Goal: Obtain resource: Download file/media

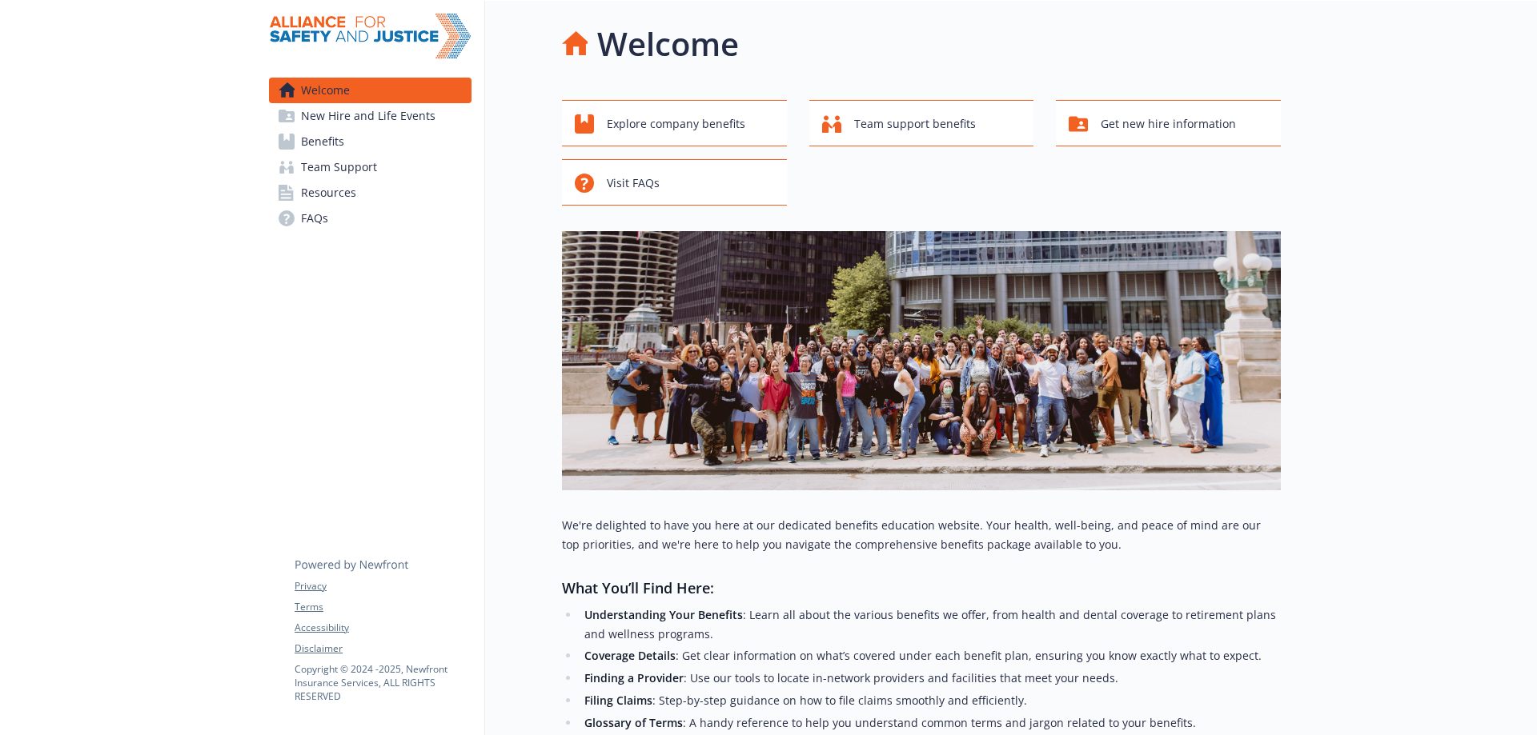
click at [345, 146] on link "Benefits" at bounding box center [370, 142] width 202 height 26
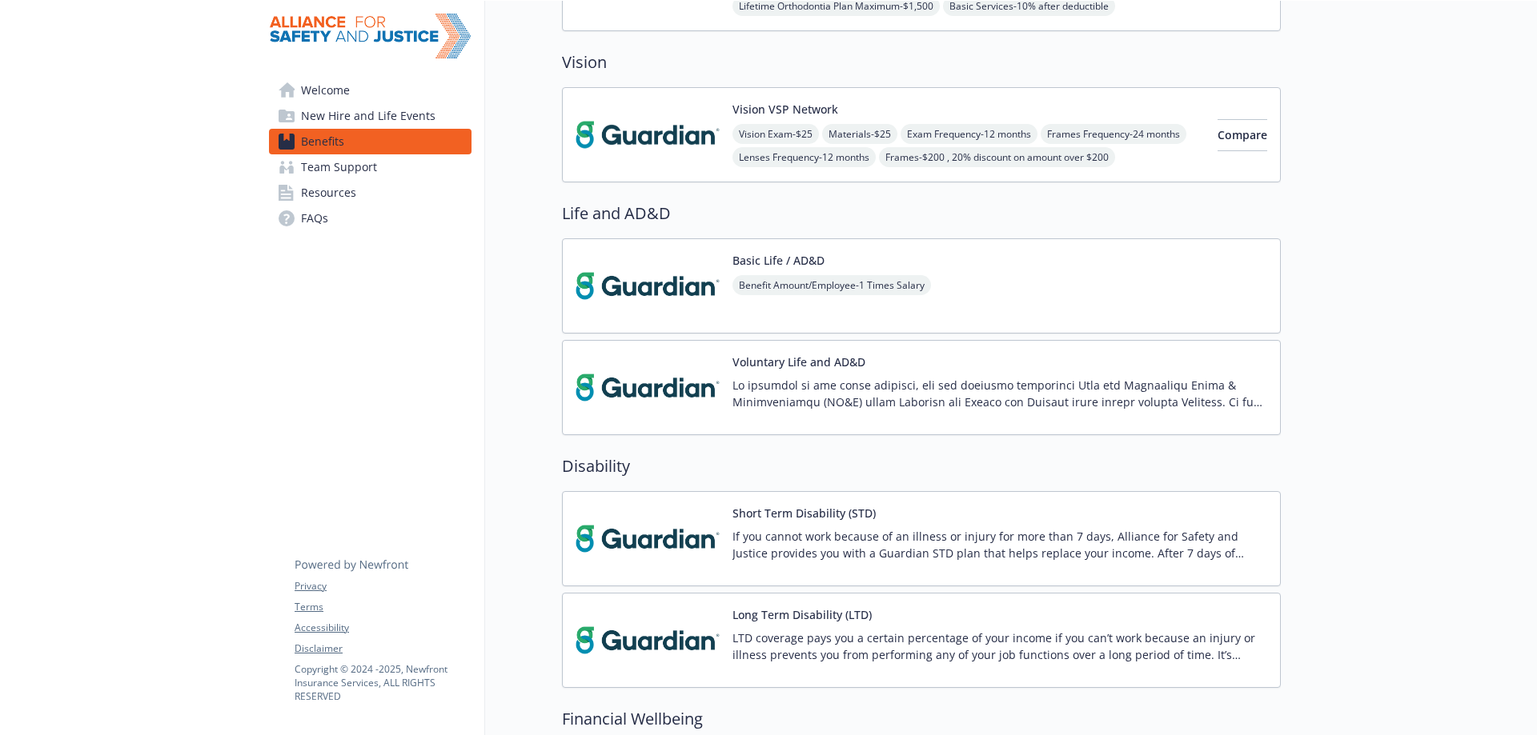
scroll to position [800, 0]
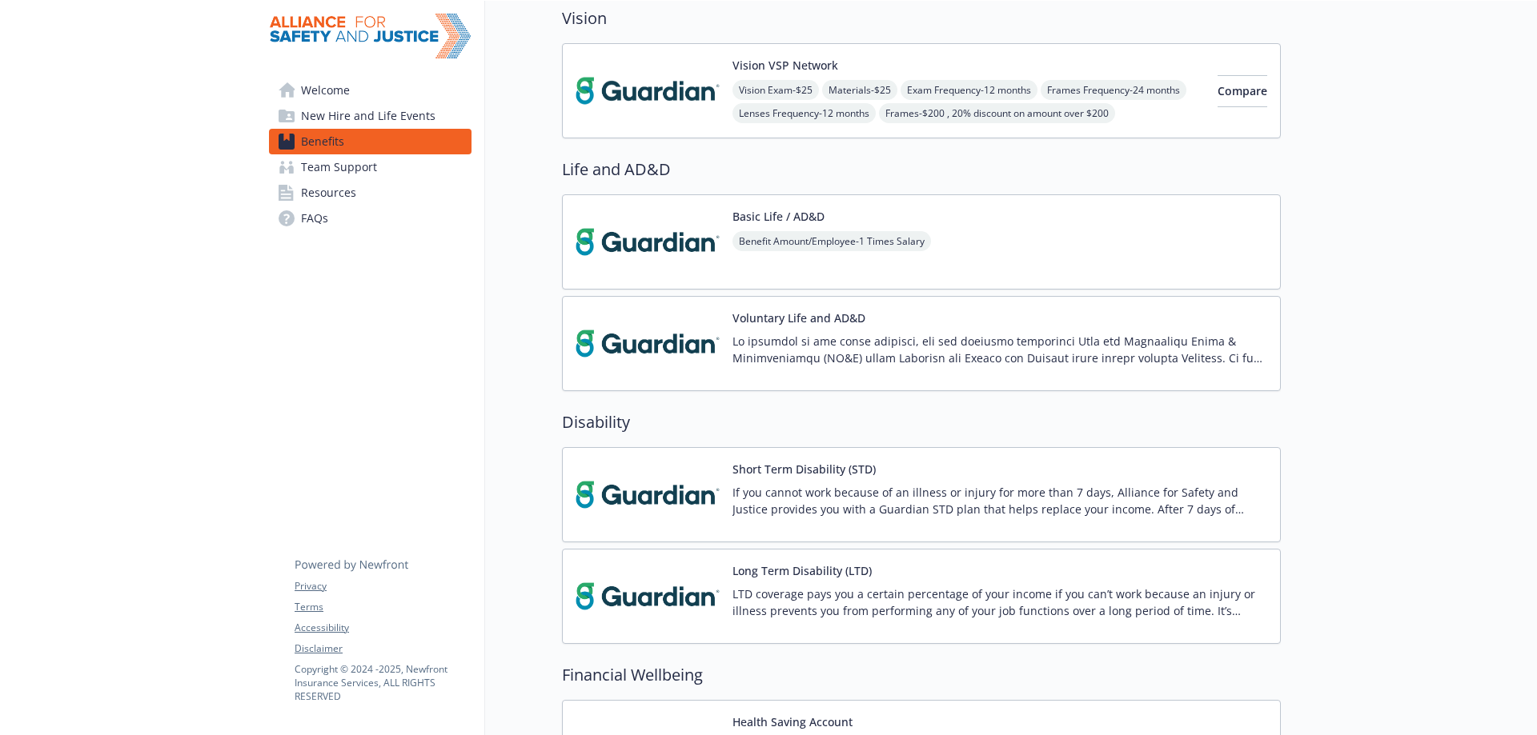
click at [851, 335] on p at bounding box center [999, 350] width 535 height 34
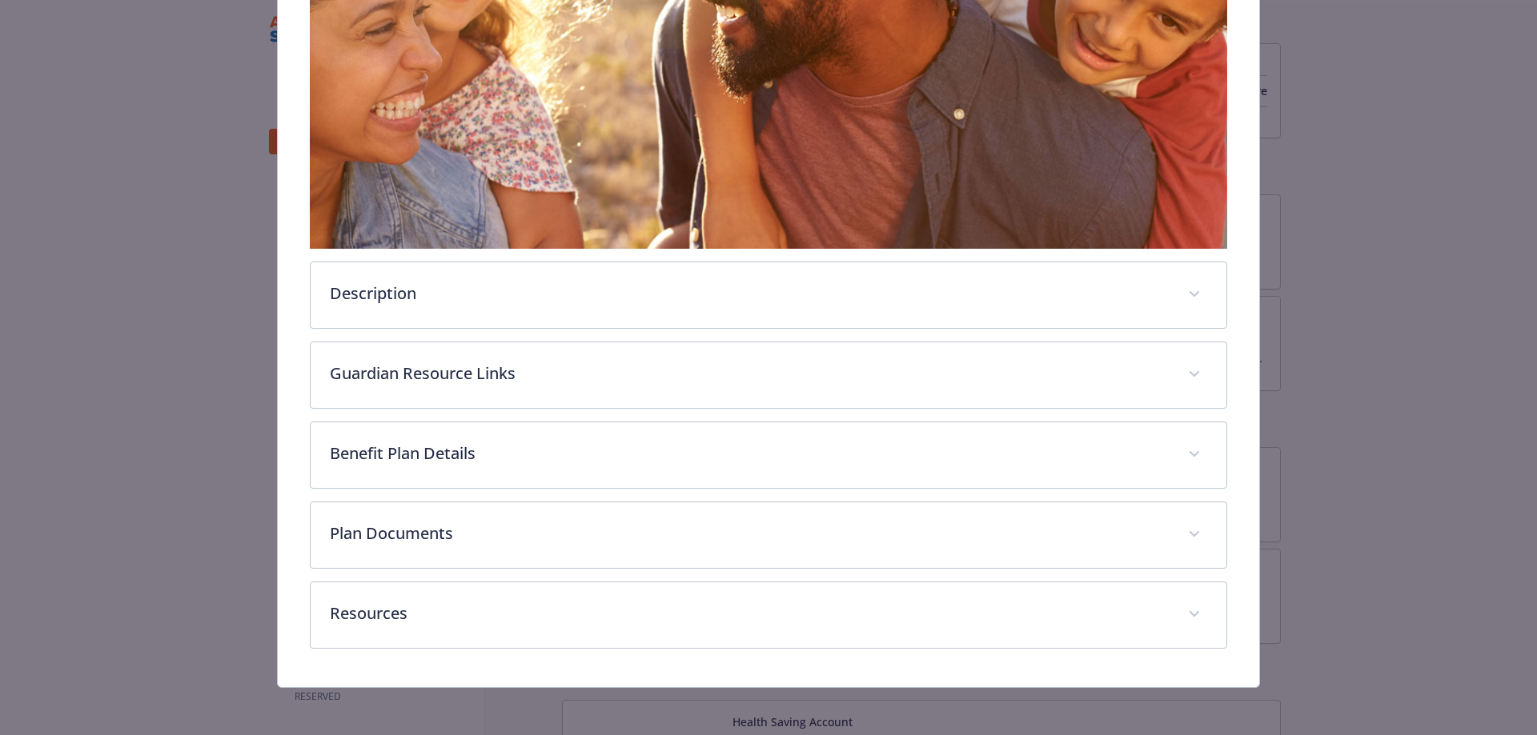
scroll to position [404, 0]
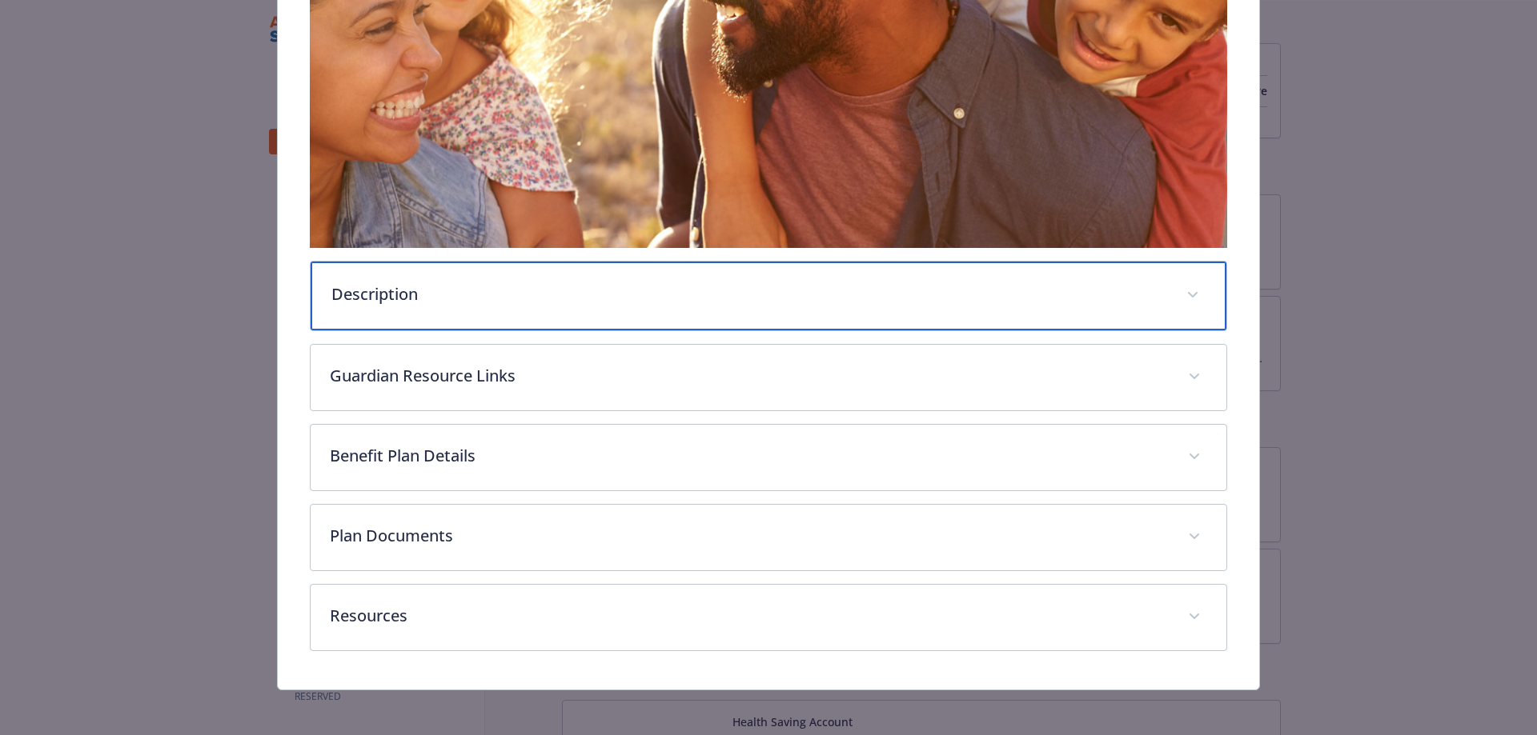
click at [452, 286] on p "Description" at bounding box center [749, 294] width 836 height 24
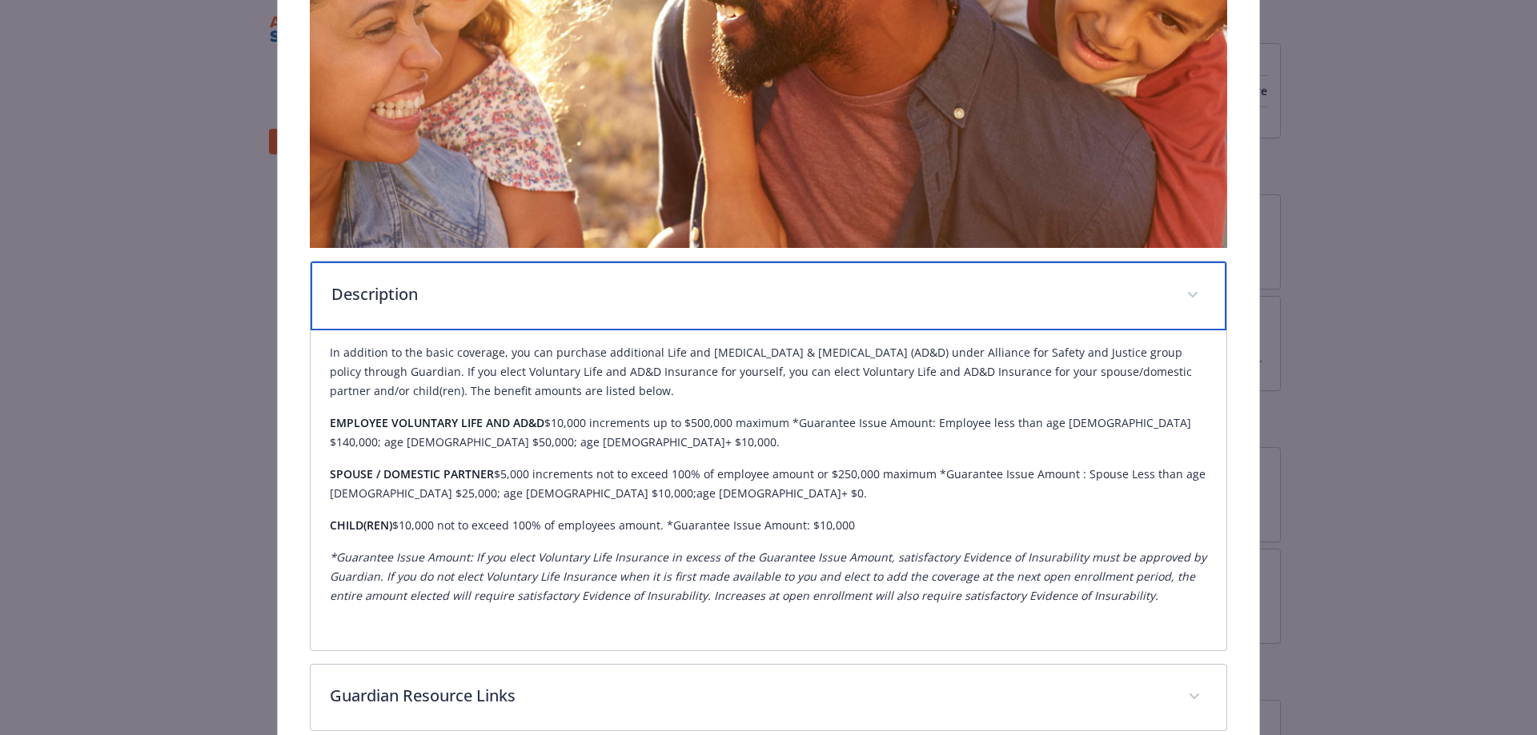
click at [452, 286] on p "Description" at bounding box center [749, 294] width 836 height 24
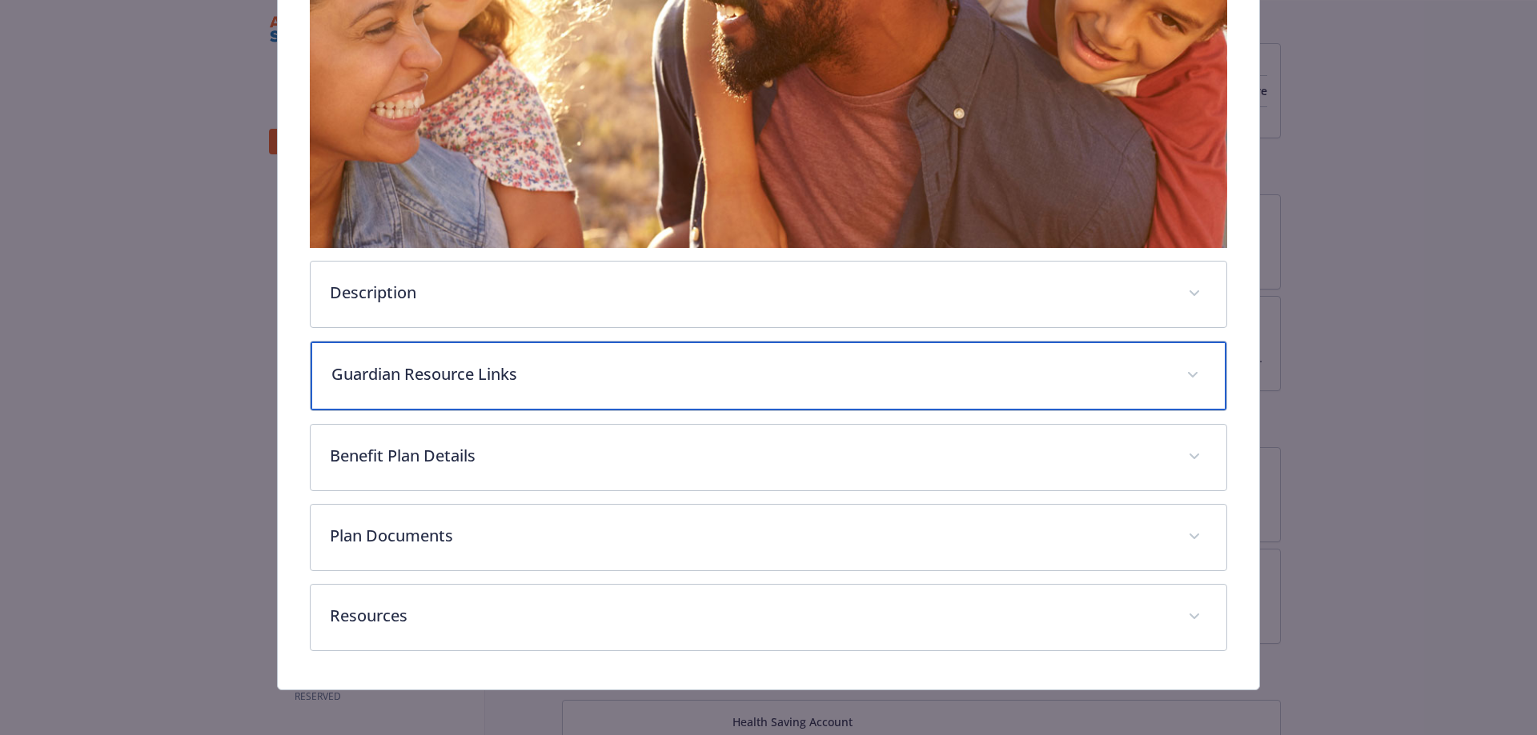
click at [483, 374] on p "Guardian Resource Links" at bounding box center [749, 375] width 836 height 24
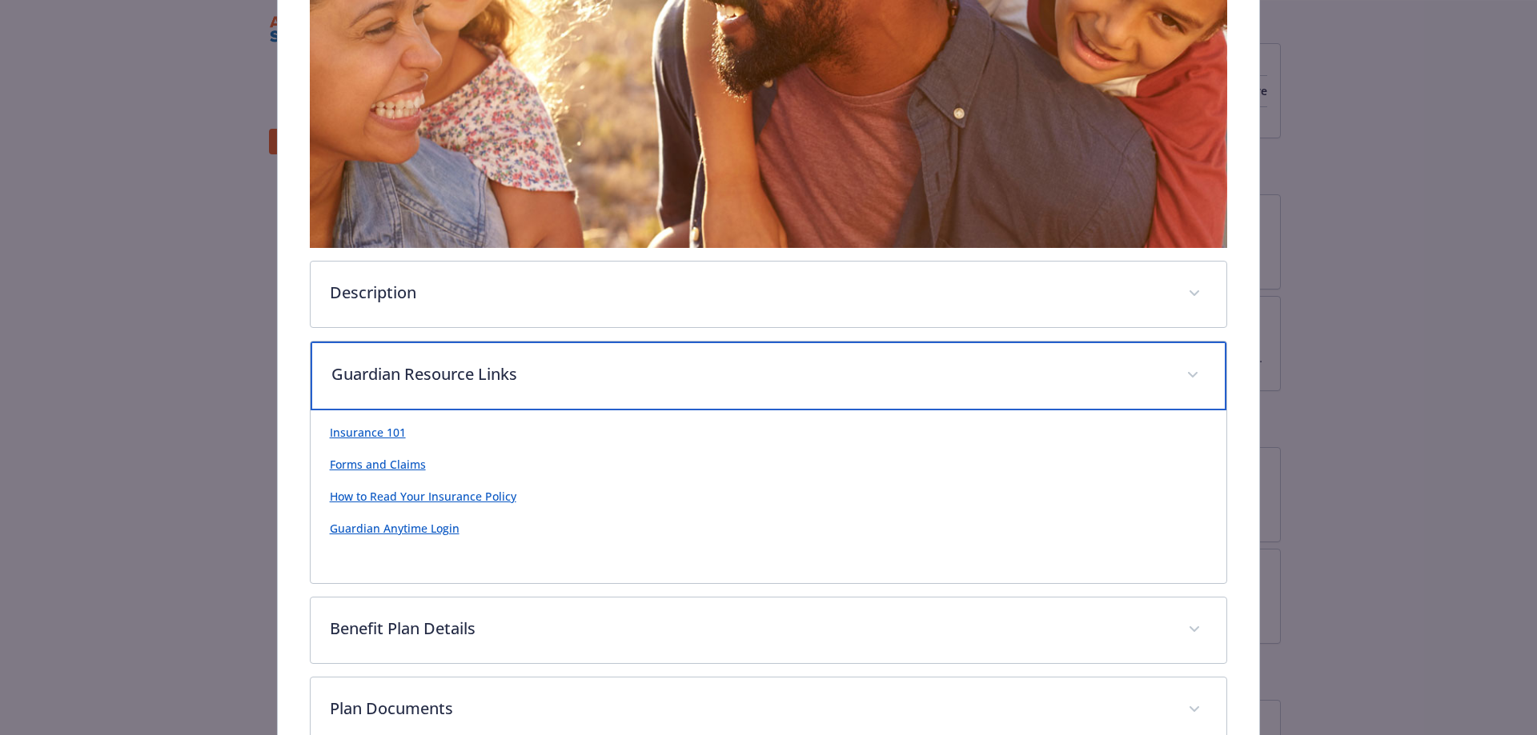
click at [483, 374] on p "Guardian Resource Links" at bounding box center [749, 375] width 836 height 24
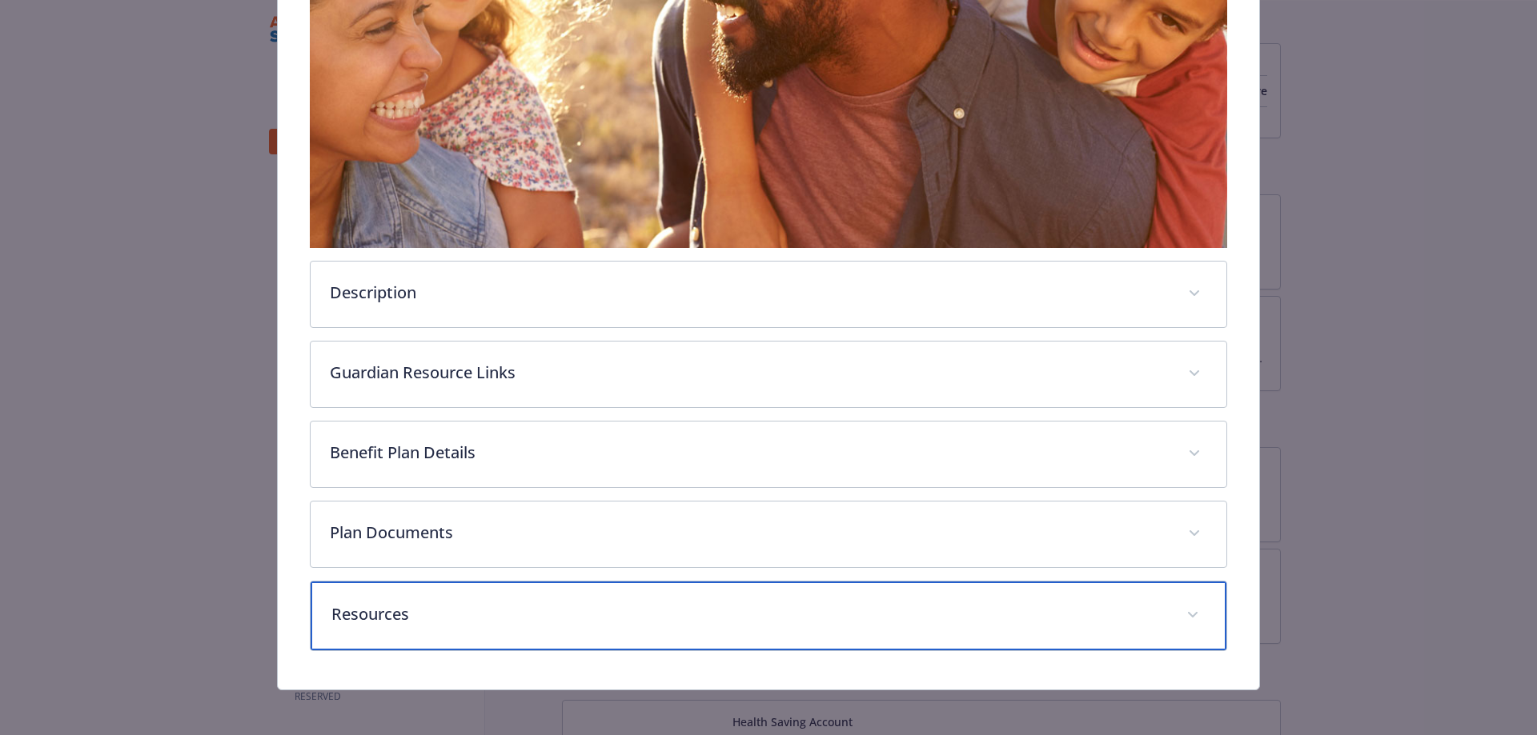
click at [475, 619] on p "Resources" at bounding box center [749, 615] width 836 height 24
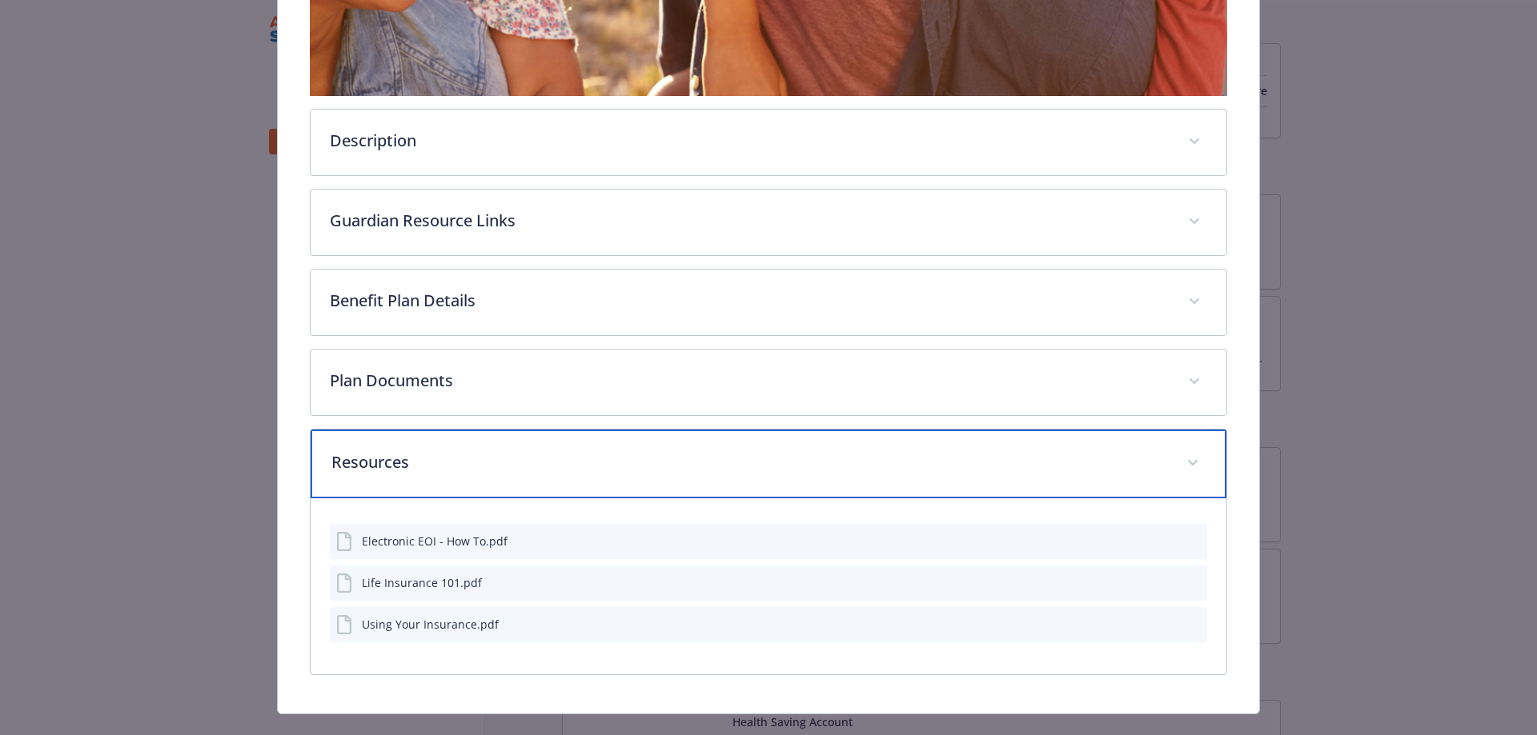
scroll to position [583, 0]
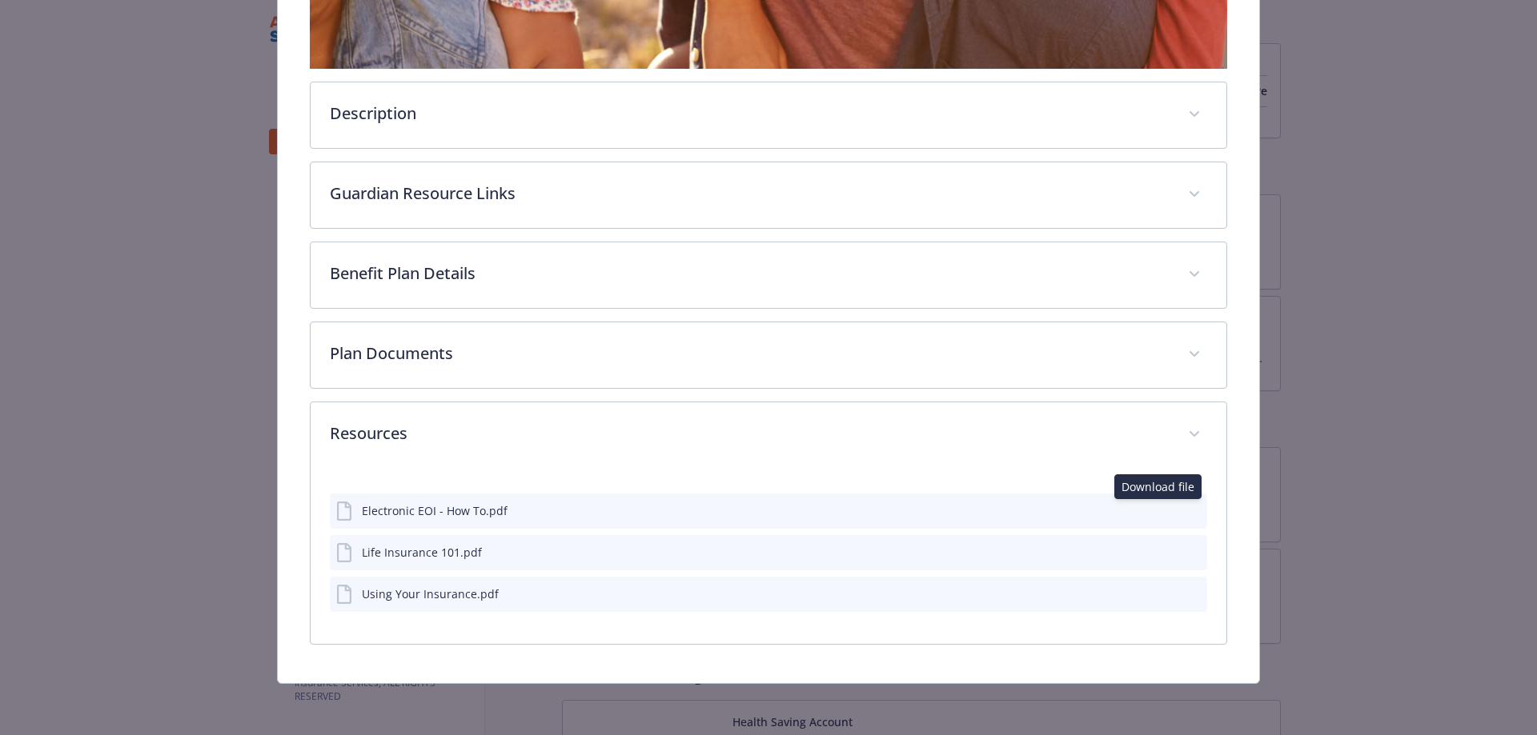
click at [1159, 509] on icon "download file" at bounding box center [1165, 509] width 13 height 13
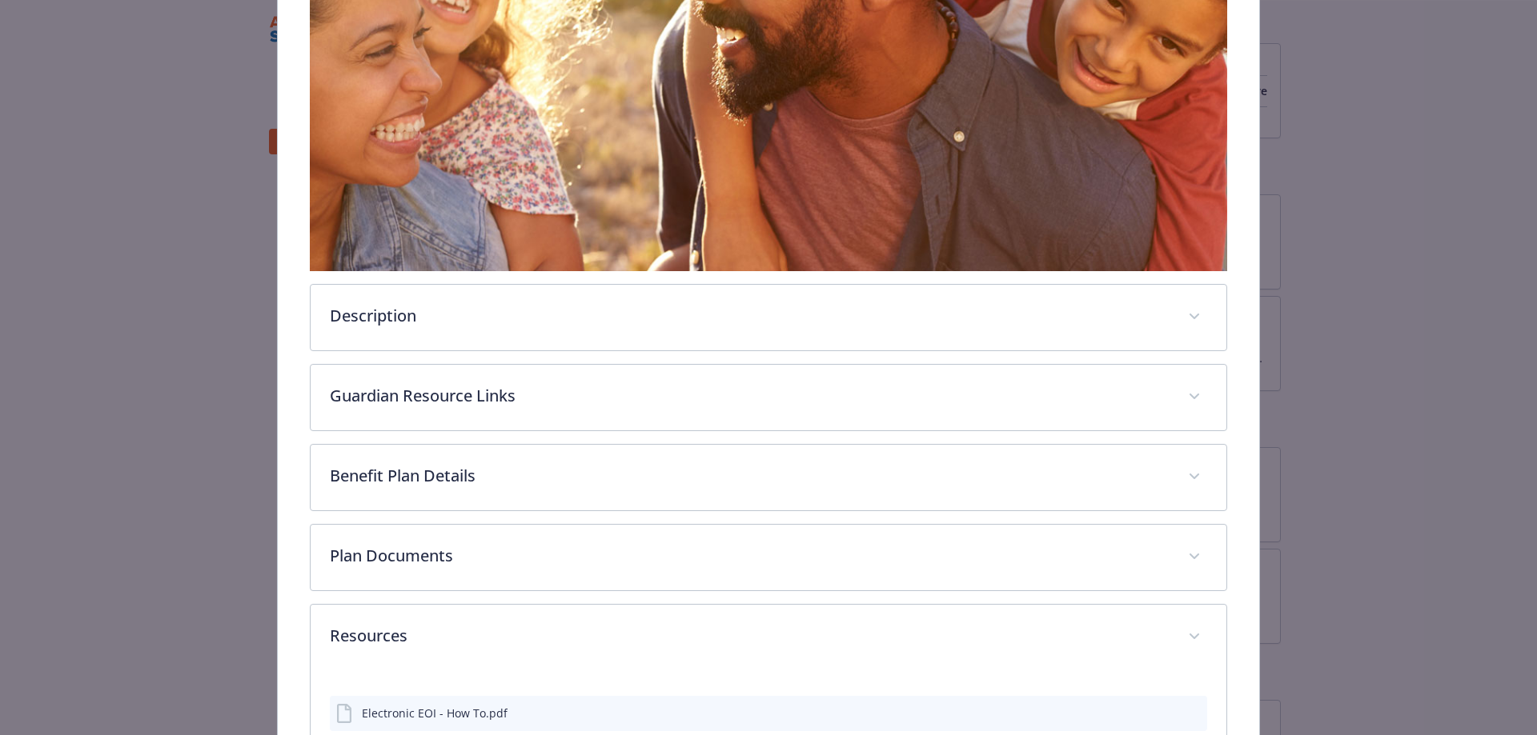
scroll to position [500, 0]
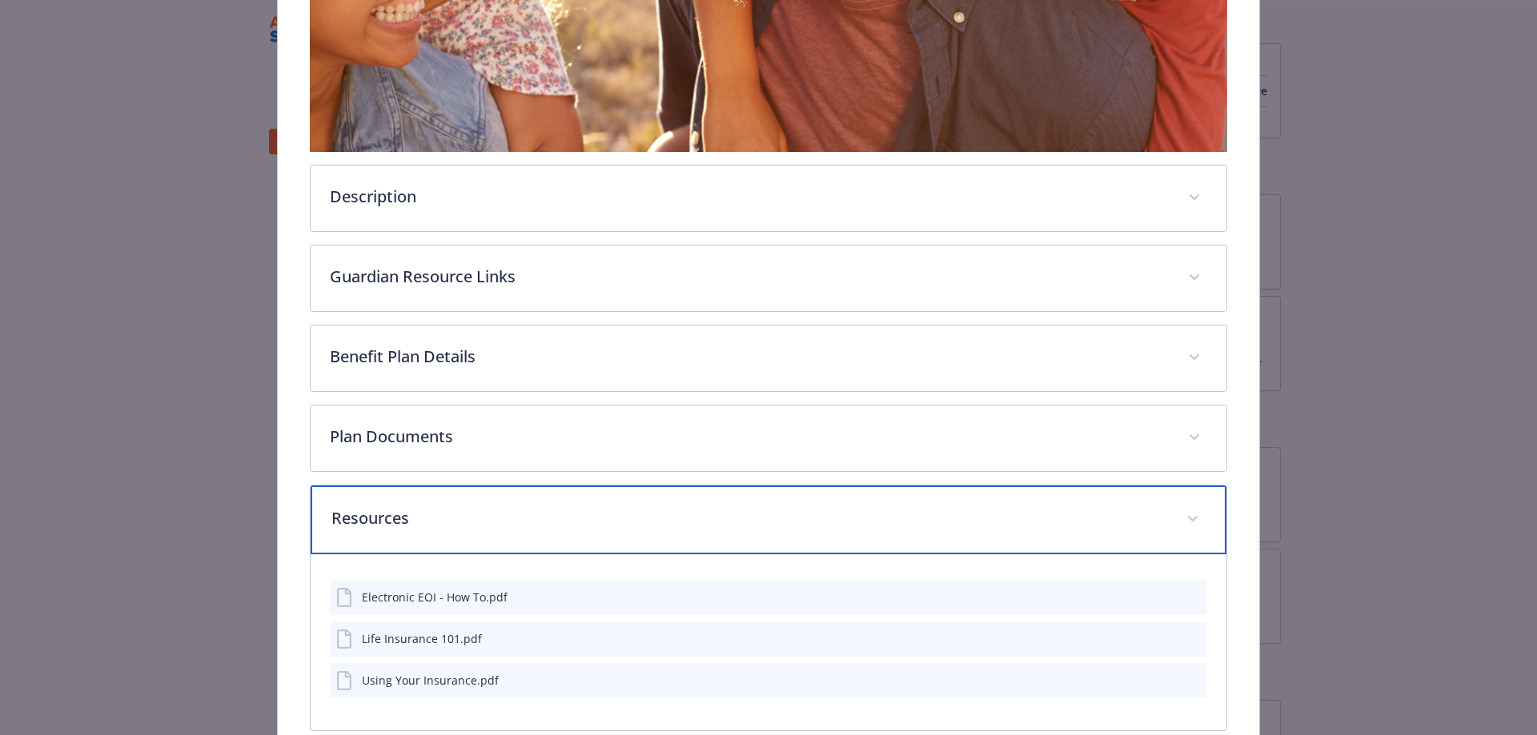
click at [547, 511] on p "Resources" at bounding box center [749, 519] width 836 height 24
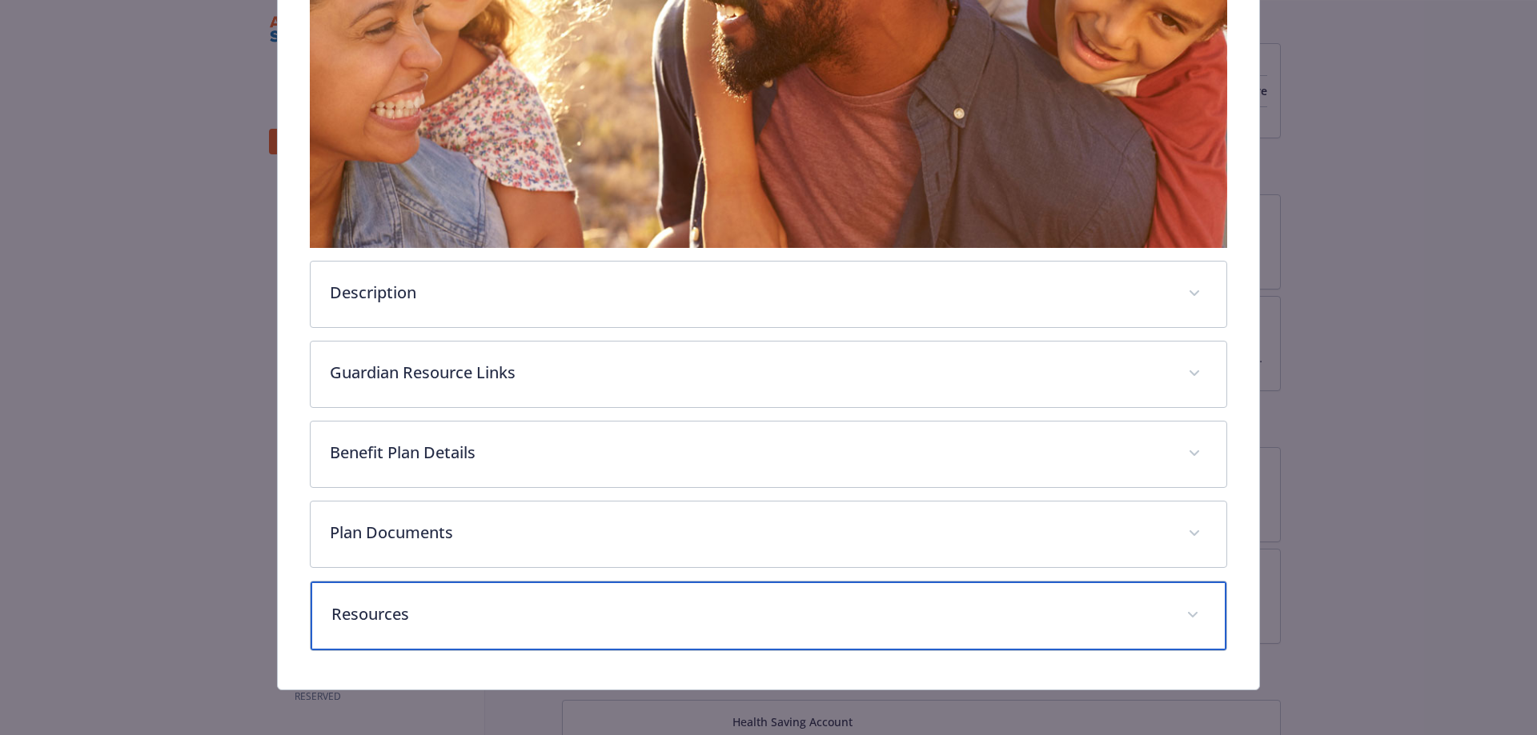
scroll to position [407, 0]
